Goal: Task Accomplishment & Management: Use online tool/utility

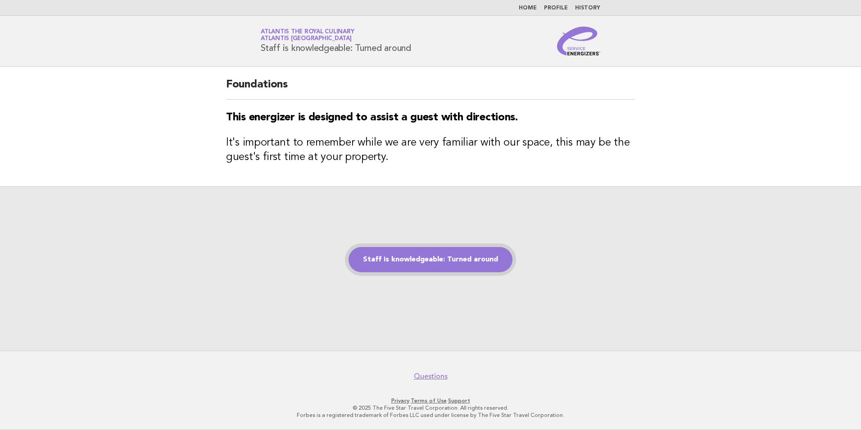
click at [409, 256] on link "Staff is knowledgeable: Turned around" at bounding box center [431, 259] width 164 height 25
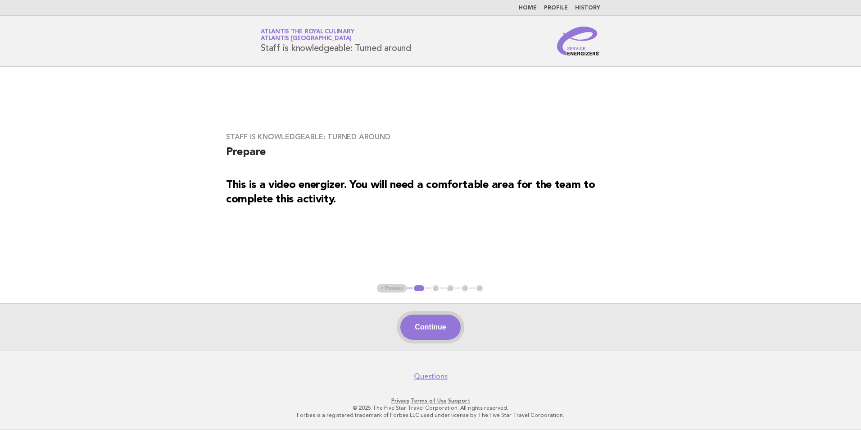
click at [427, 332] on button "Continue" at bounding box center [430, 326] width 60 height 25
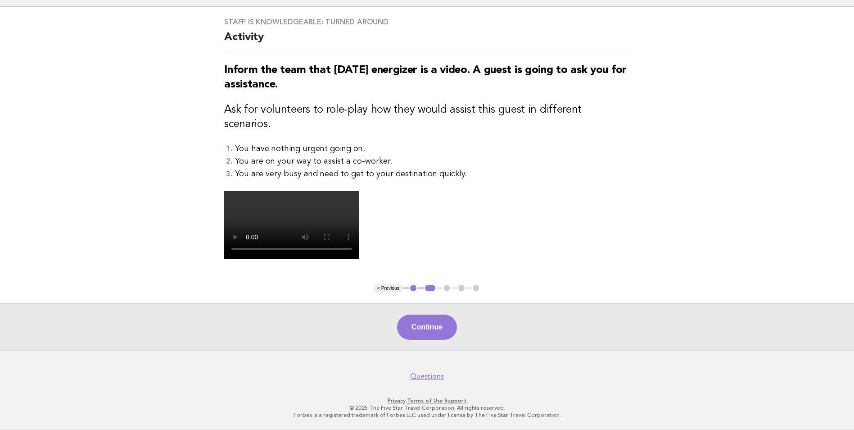
scroll to position [135, 0]
click at [443, 340] on button "Continue" at bounding box center [427, 326] width 60 height 25
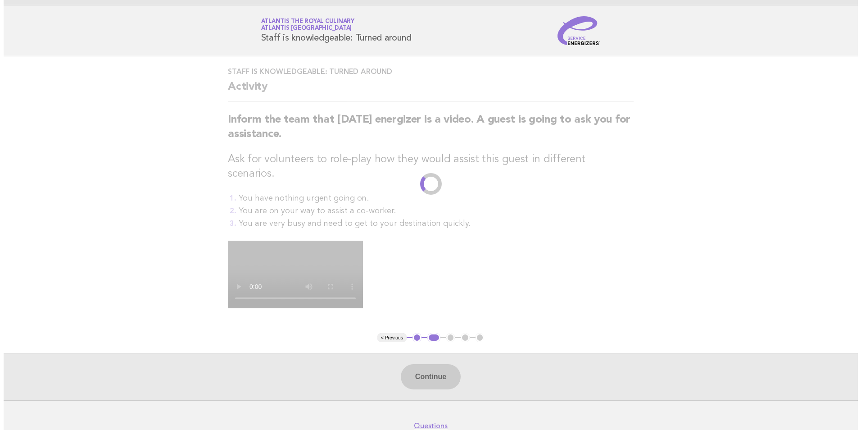
scroll to position [0, 0]
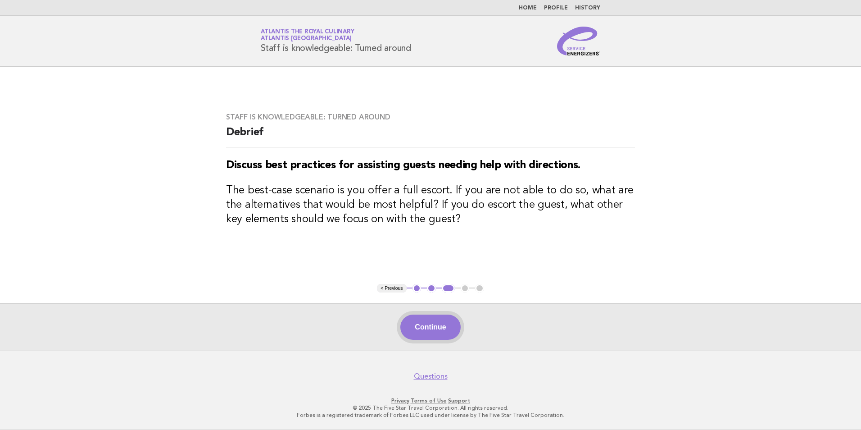
click at [436, 320] on button "Continue" at bounding box center [430, 326] width 60 height 25
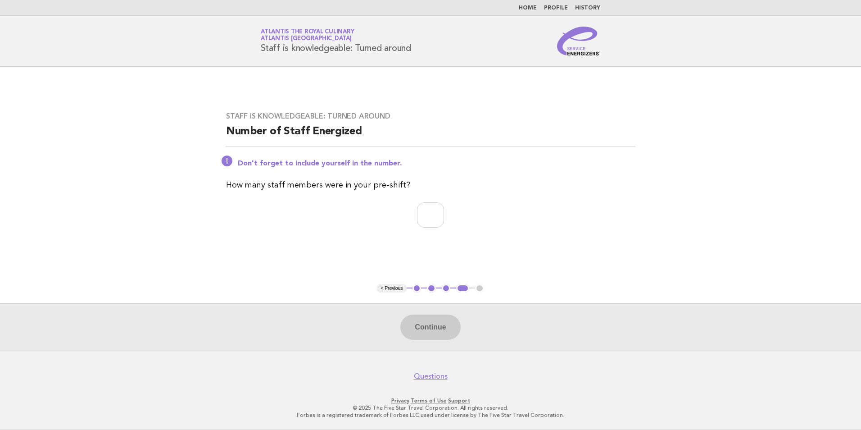
click at [397, 219] on p at bounding box center [430, 214] width 409 height 25
click at [417, 214] on input "number" at bounding box center [430, 214] width 27 height 25
type input "*"
click at [436, 325] on button "Continue" at bounding box center [430, 326] width 60 height 25
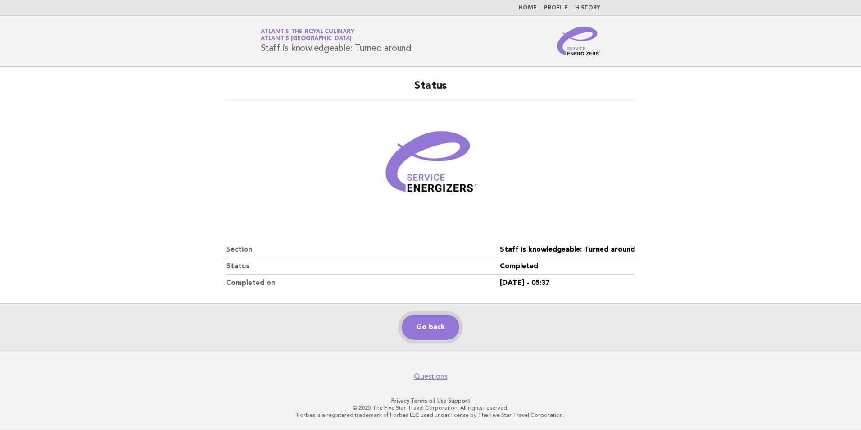
click at [435, 333] on link "Go back" at bounding box center [431, 326] width 58 height 25
